Goal: Information Seeking & Learning: Learn about a topic

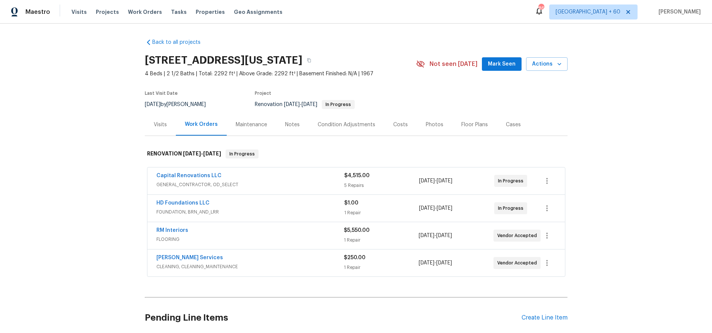
click at [167, 123] on div "Visits" at bounding box center [160, 124] width 31 height 22
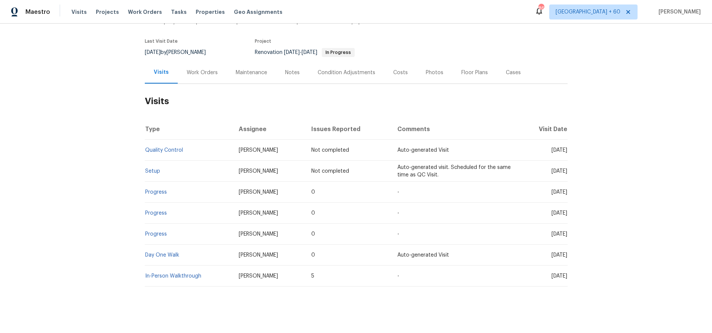
scroll to position [57, 0]
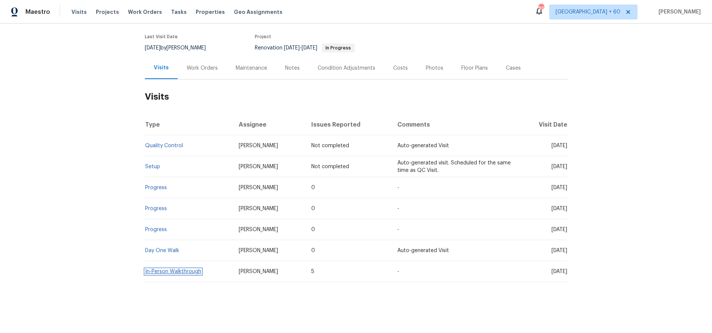
click at [170, 270] on link "In-Person Walkthrough" at bounding box center [173, 271] width 56 height 5
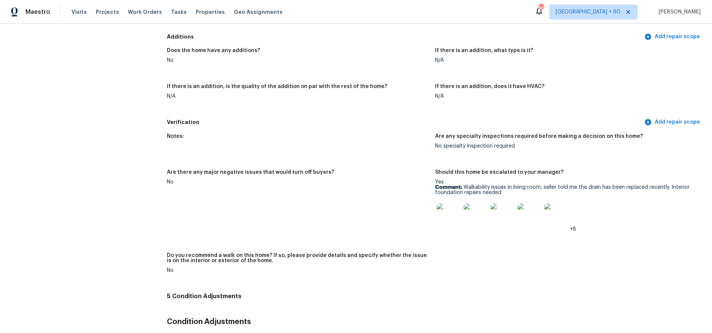
scroll to position [1536, 0]
click at [449, 212] on img at bounding box center [449, 216] width 24 height 24
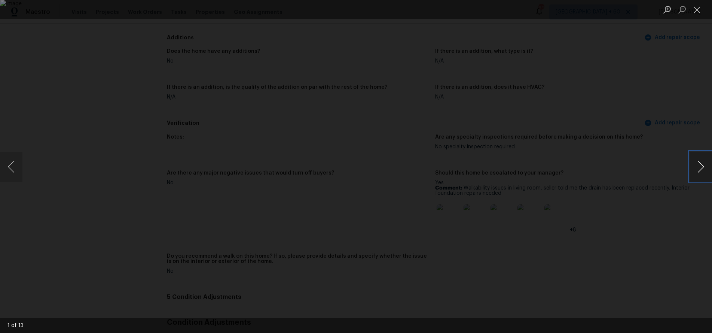
click at [703, 168] on button "Next image" at bounding box center [701, 167] width 22 height 30
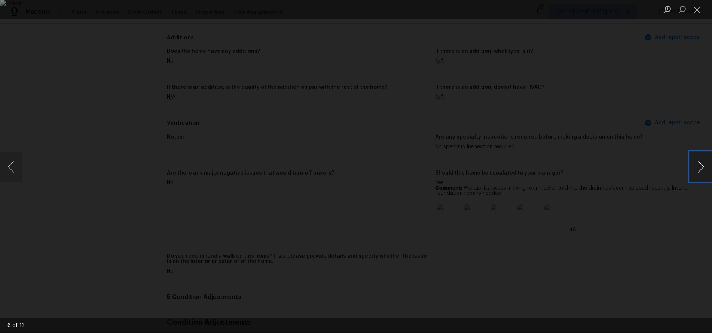
click at [703, 168] on button "Next image" at bounding box center [701, 167] width 22 height 30
click at [638, 83] on div "Lightbox" at bounding box center [356, 166] width 712 height 333
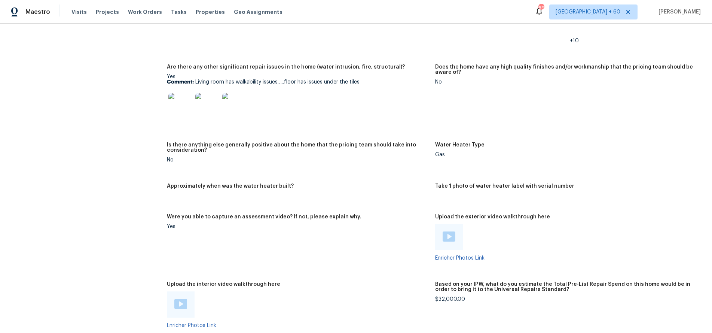
scroll to position [1154, 0]
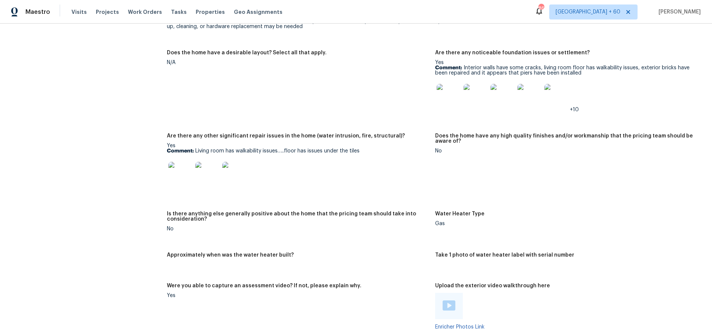
click at [180, 168] on img at bounding box center [180, 174] width 24 height 24
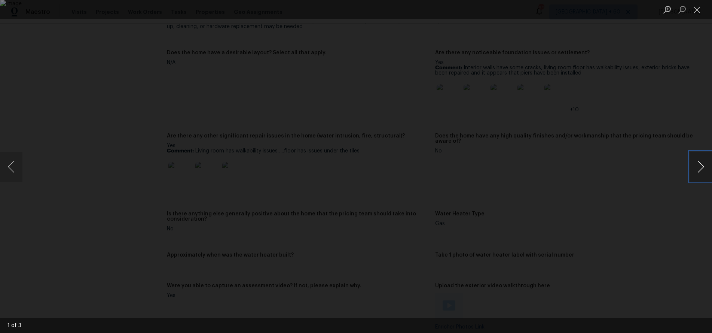
click at [704, 165] on button "Next image" at bounding box center [701, 167] width 22 height 30
click at [633, 124] on div "Lightbox" at bounding box center [356, 166] width 712 height 333
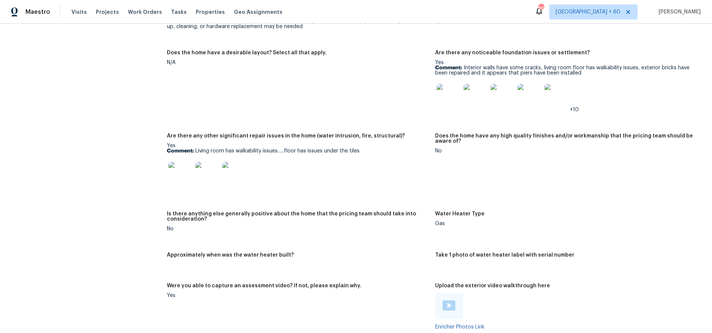
click at [454, 91] on img at bounding box center [449, 96] width 24 height 24
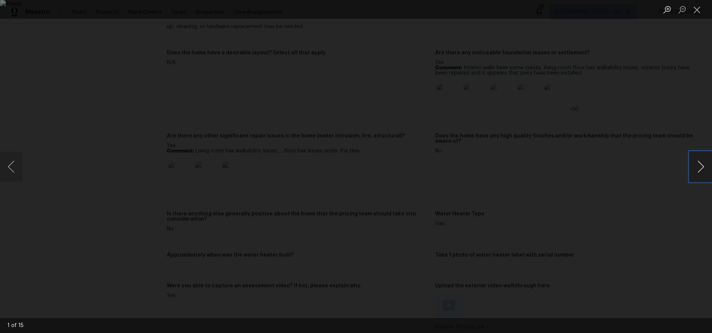
click at [701, 168] on button "Next image" at bounding box center [701, 167] width 22 height 30
click at [648, 114] on div "Lightbox" at bounding box center [356, 166] width 712 height 333
